Goal: Information Seeking & Learning: Learn about a topic

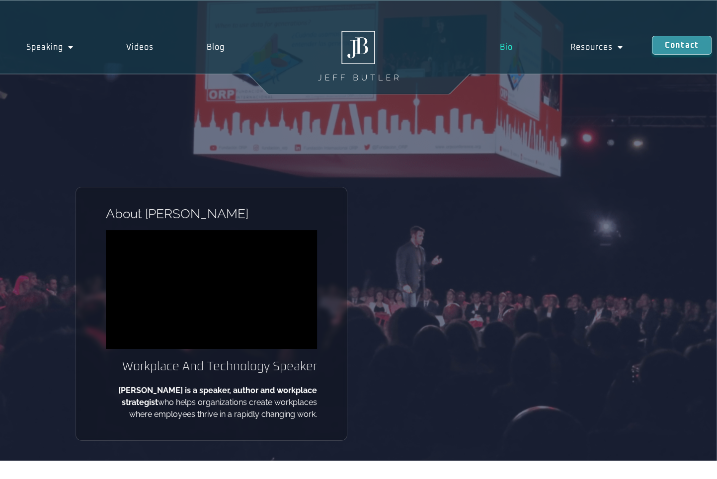
click at [98, 388] on div "About [PERSON_NAME] And Technology Speaker [PERSON_NAME] is a speaker, author a…" at bounding box center [212, 314] width 272 height 254
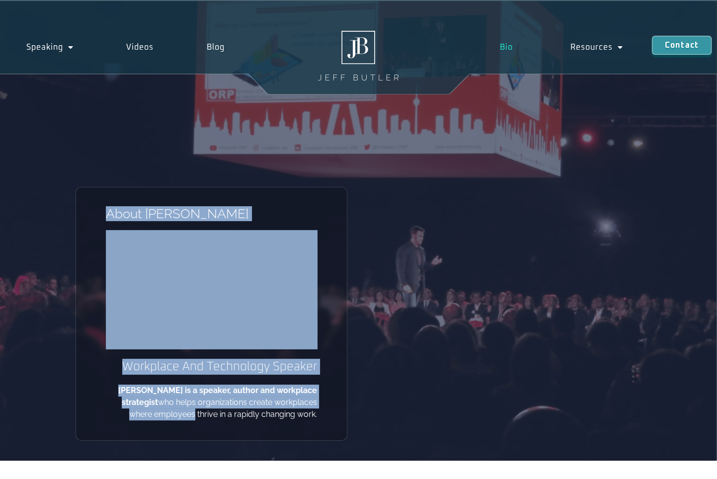
drag, startPoint x: 102, startPoint y: 388, endPoint x: 189, endPoint y: 410, distance: 90.3
click at [189, 410] on div "About [PERSON_NAME] And Technology Speaker [PERSON_NAME] is a speaker, author a…" at bounding box center [212, 314] width 272 height 254
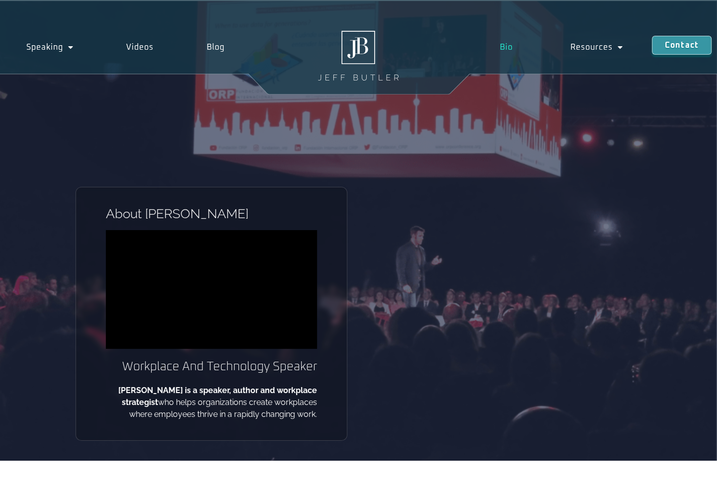
click at [327, 420] on div "About [PERSON_NAME] And Technology Speaker [PERSON_NAME] is a speaker, author a…" at bounding box center [212, 314] width 272 height 254
drag, startPoint x: 319, startPoint y: 416, endPoint x: 326, endPoint y: 418, distance: 8.2
click at [326, 418] on div "About [PERSON_NAME] And Technology Speaker [PERSON_NAME] is a speaker, author a…" at bounding box center [212, 314] width 272 height 254
click at [333, 437] on div "About [PERSON_NAME] And Technology Speaker [PERSON_NAME] is a speaker, author a…" at bounding box center [212, 314] width 272 height 254
click at [195, 208] on h1 "About [PERSON_NAME]" at bounding box center [211, 213] width 211 height 13
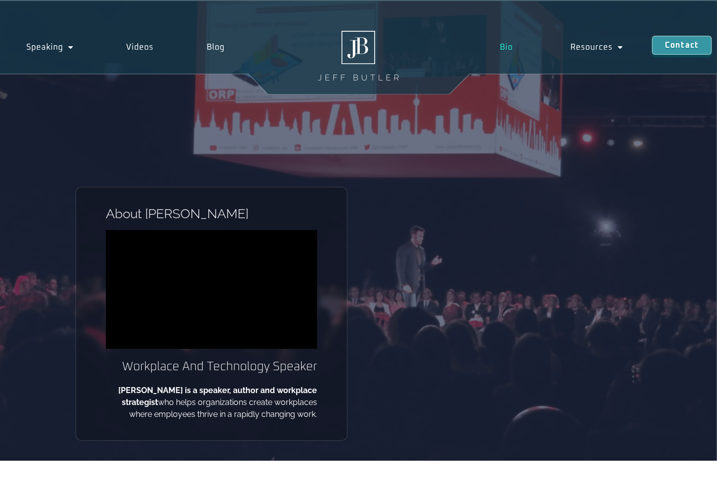
click at [221, 413] on p "[PERSON_NAME] is a speaker, author and workplace strategist who helps organizat…" at bounding box center [211, 403] width 211 height 36
click at [511, 49] on link "Bio" at bounding box center [506, 47] width 71 height 23
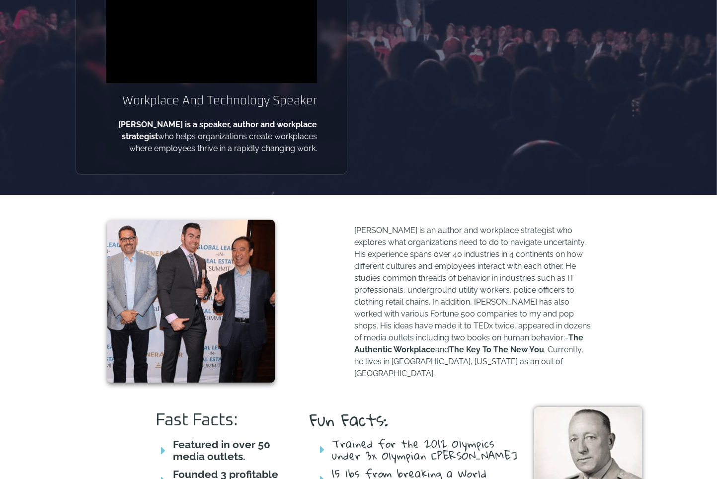
scroll to position [265, 0]
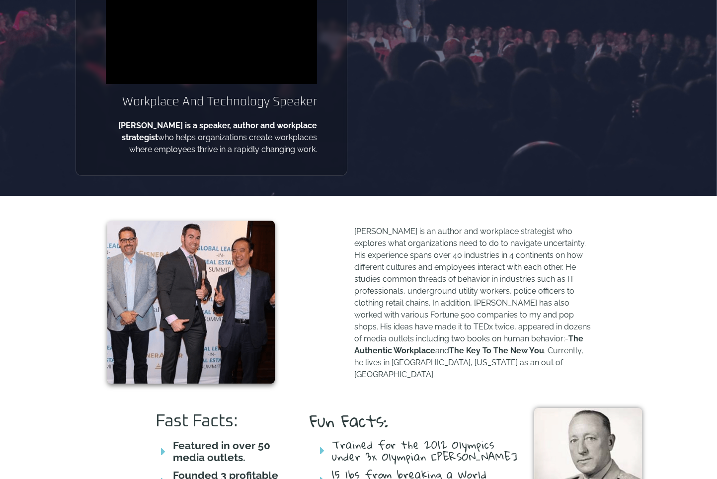
click at [513, 365] on p "Jeff Butler is an author and workplace strategist who explores what organizatio…" at bounding box center [473, 303] width 238 height 155
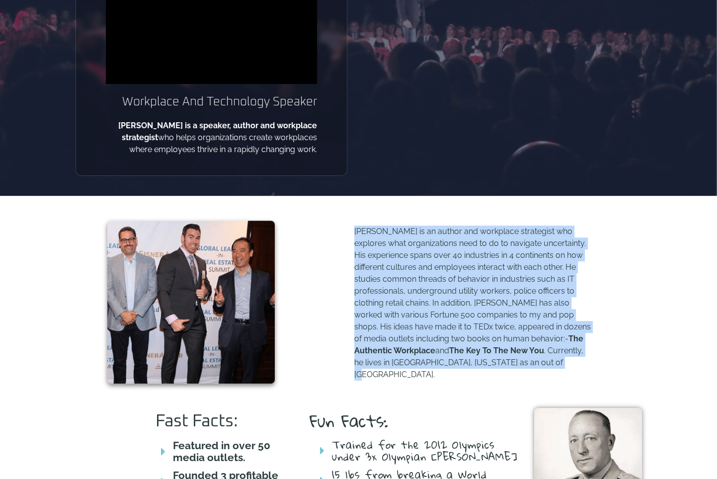
drag, startPoint x: 514, startPoint y: 363, endPoint x: 356, endPoint y: 235, distance: 203.2
click at [356, 235] on p "Jeff Butler is an author and workplace strategist who explores what organizatio…" at bounding box center [473, 303] width 238 height 155
copy p "eff Butler is an author and workplace strategist who explores what organization…"
